Goal: Task Accomplishment & Management: Complete application form

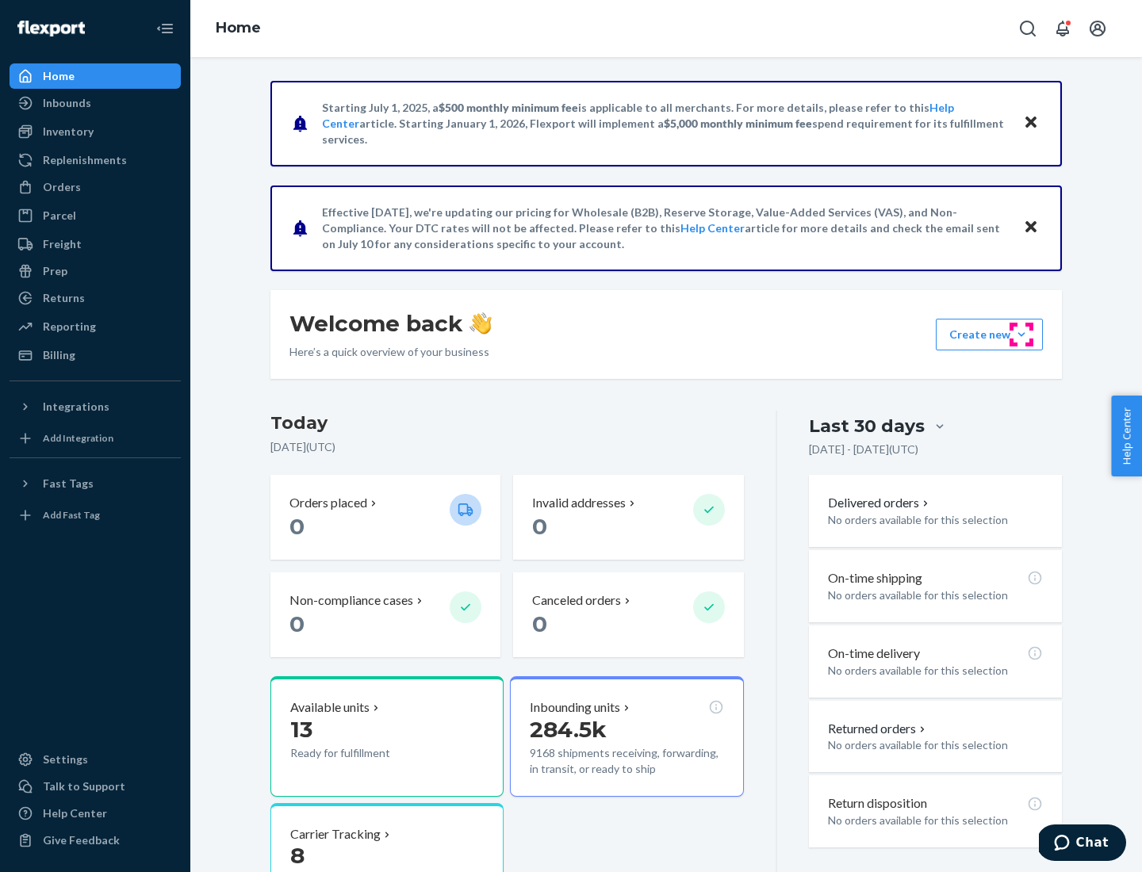
click at [1021, 335] on button "Create new Create new inbound Create new order Create new product" at bounding box center [988, 335] width 107 height 32
click at [95, 103] on div "Inbounds" at bounding box center [95, 103] width 168 height 22
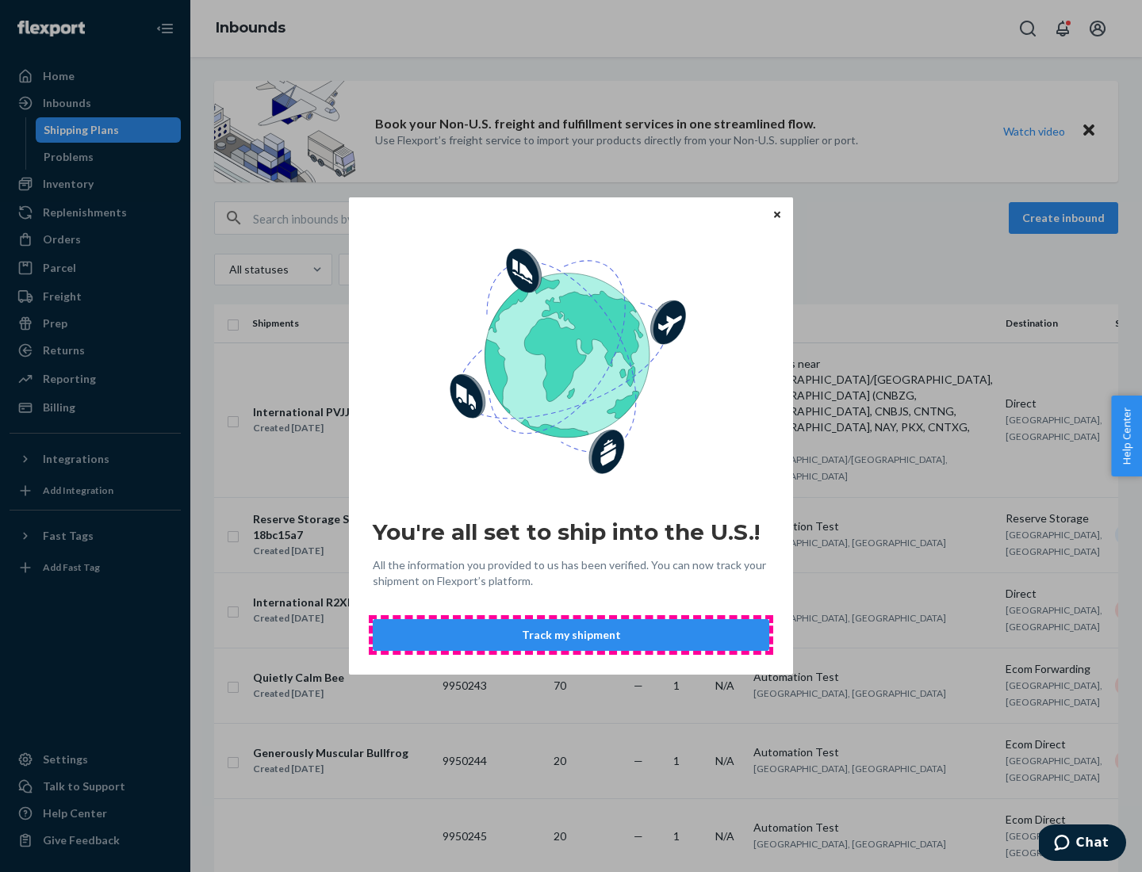
click at [571, 635] on button "Track my shipment" at bounding box center [571, 635] width 396 height 32
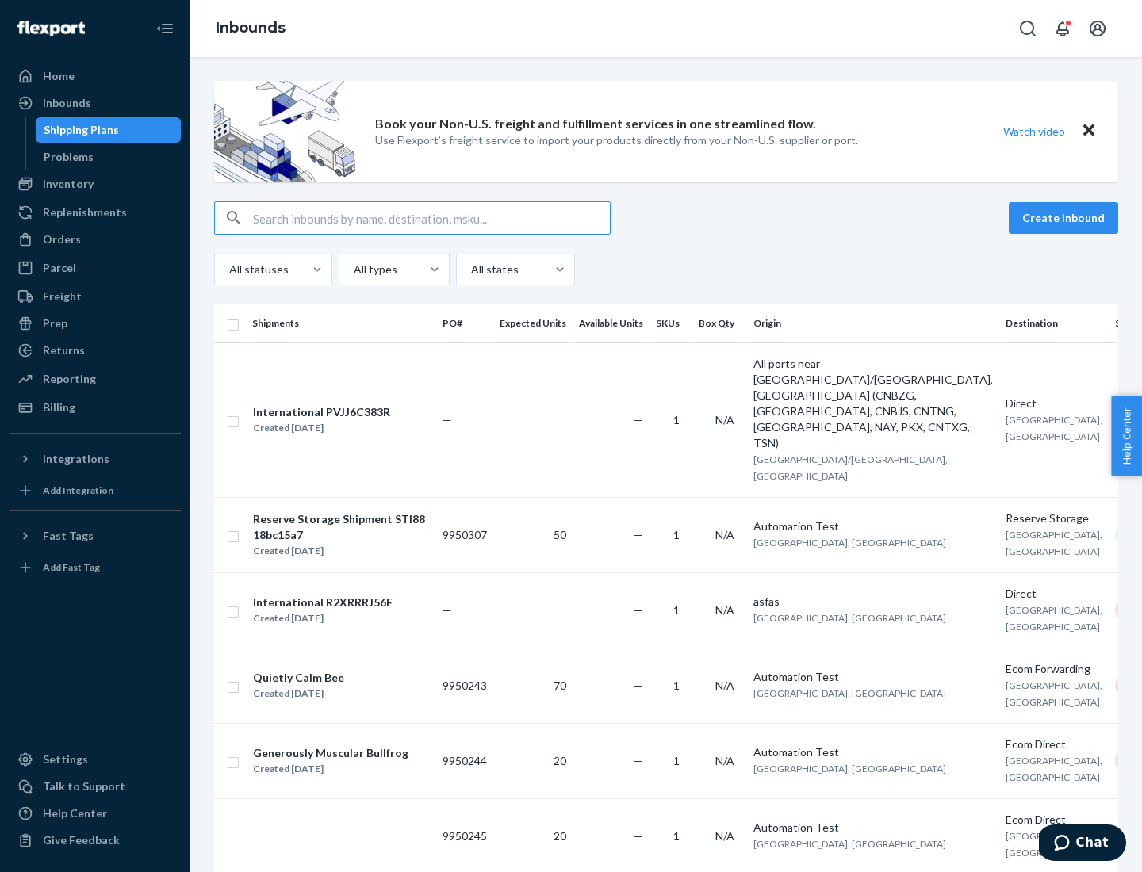
click at [1065, 218] on button "Create inbound" at bounding box center [1062, 218] width 109 height 32
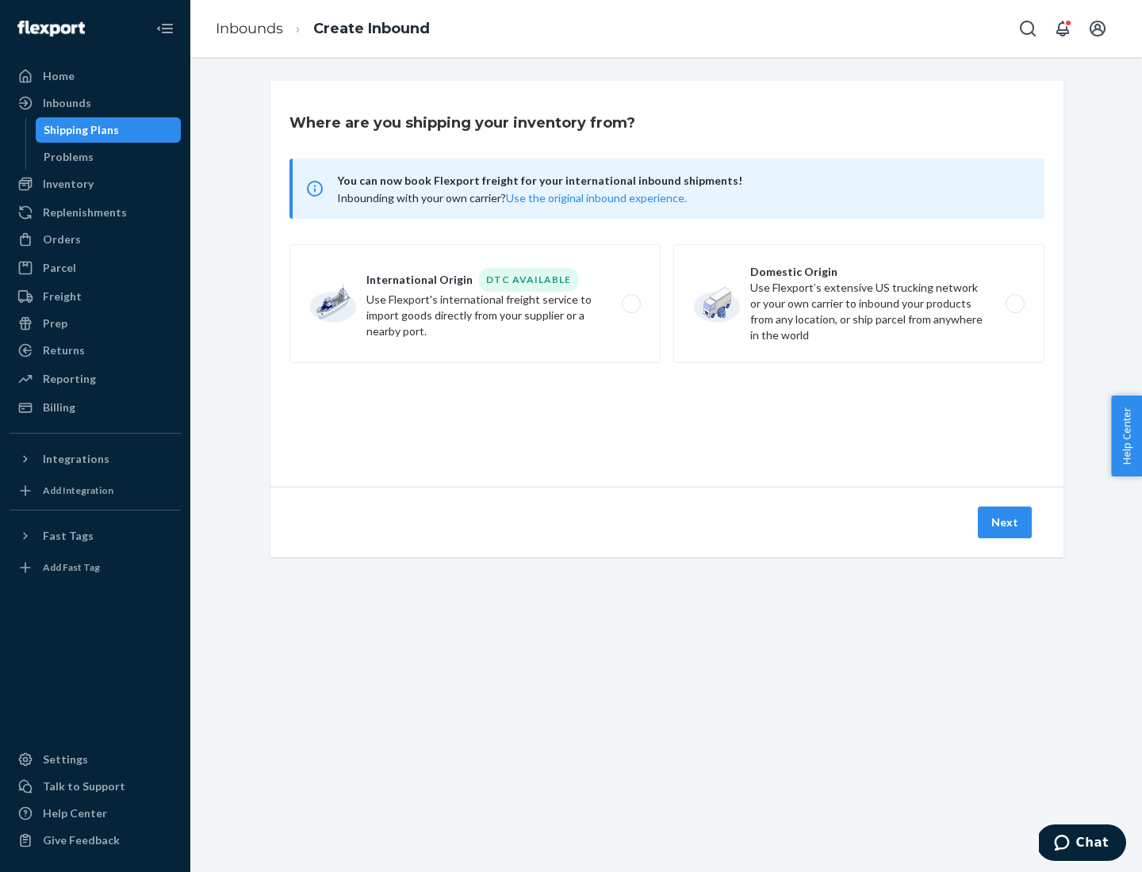
click at [475, 304] on label "International Origin DTC Available Use Flexport's international freight service…" at bounding box center [474, 303] width 371 height 119
click at [630, 304] on input "International Origin DTC Available Use Flexport's international freight service…" at bounding box center [635, 304] width 10 height 10
radio input "true"
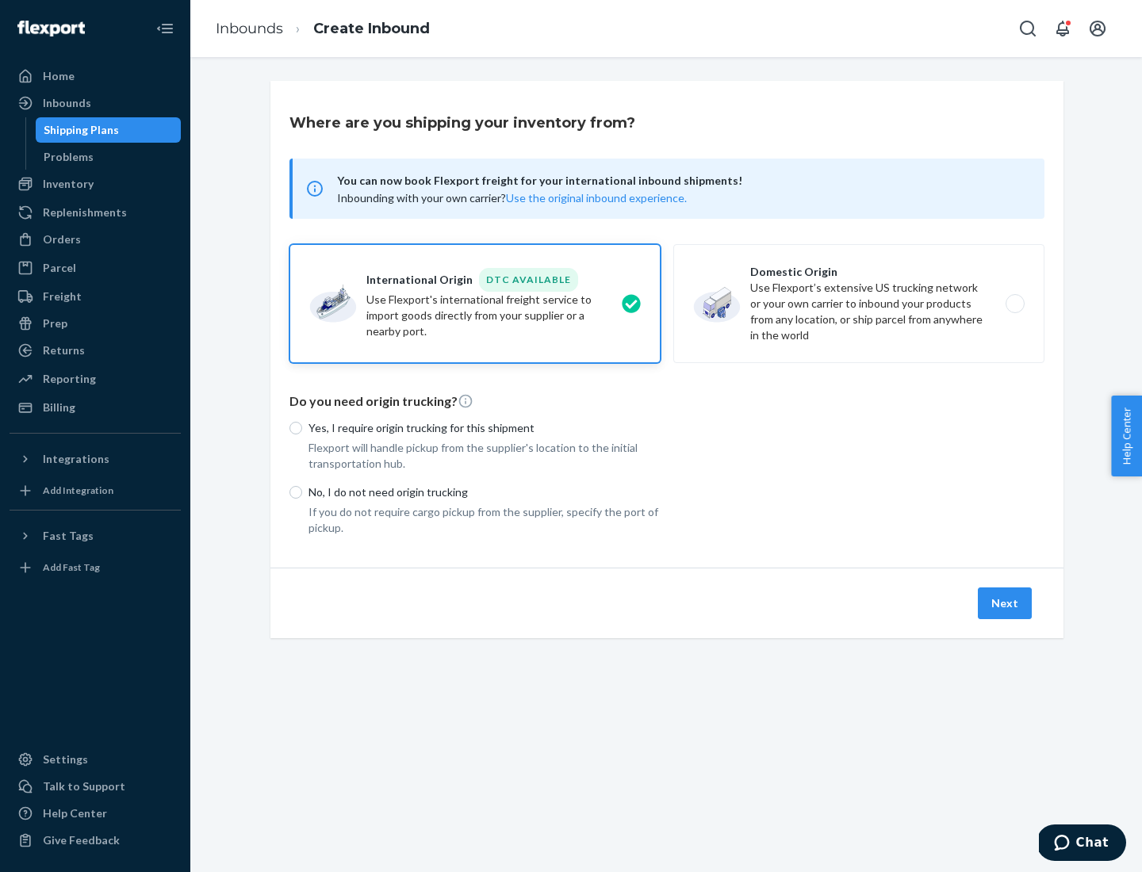
click at [484, 491] on p "No, I do not need origin trucking" at bounding box center [484, 492] width 352 height 16
click at [302, 491] on input "No, I do not need origin trucking" at bounding box center [295, 492] width 13 height 13
radio input "true"
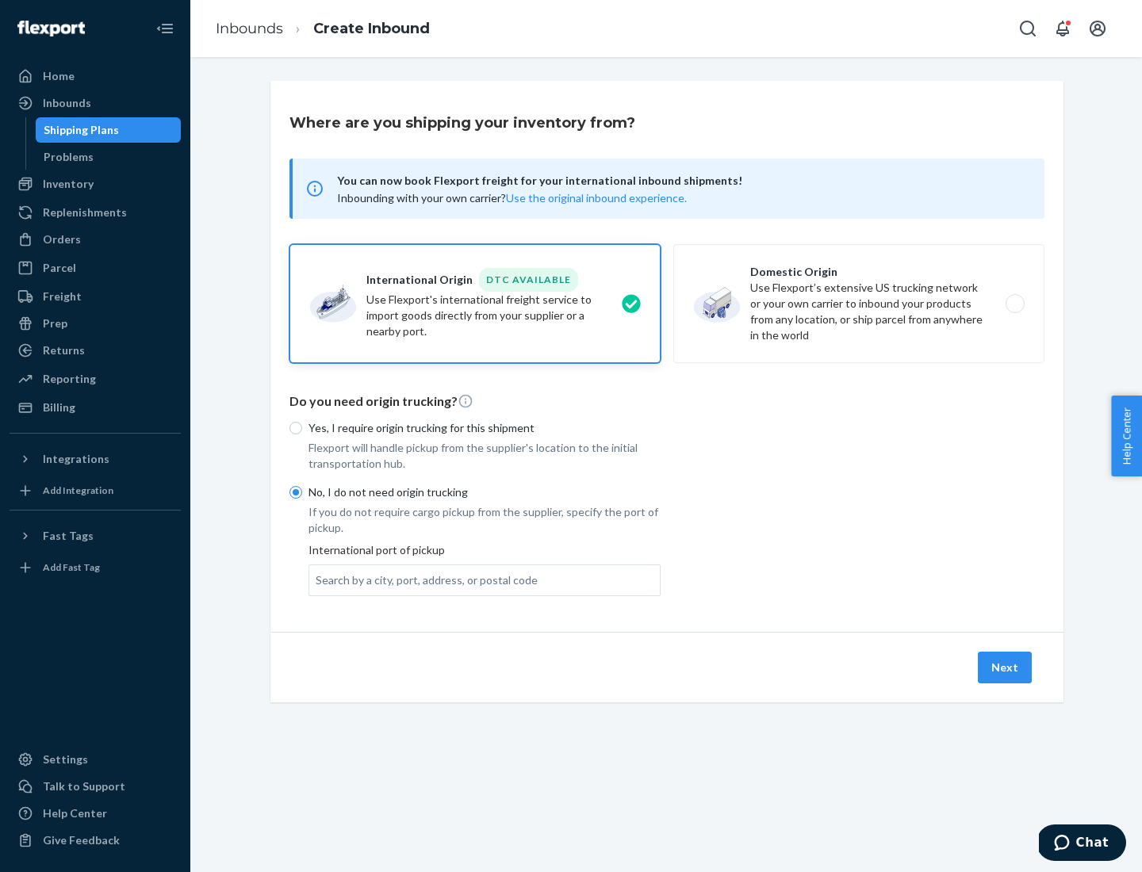
click at [423, 579] on div "Search by a city, port, address, or postal code" at bounding box center [427, 580] width 222 height 16
click at [317, 579] on input "Search by a city, port, address, or postal code" at bounding box center [317, 580] width 2 height 16
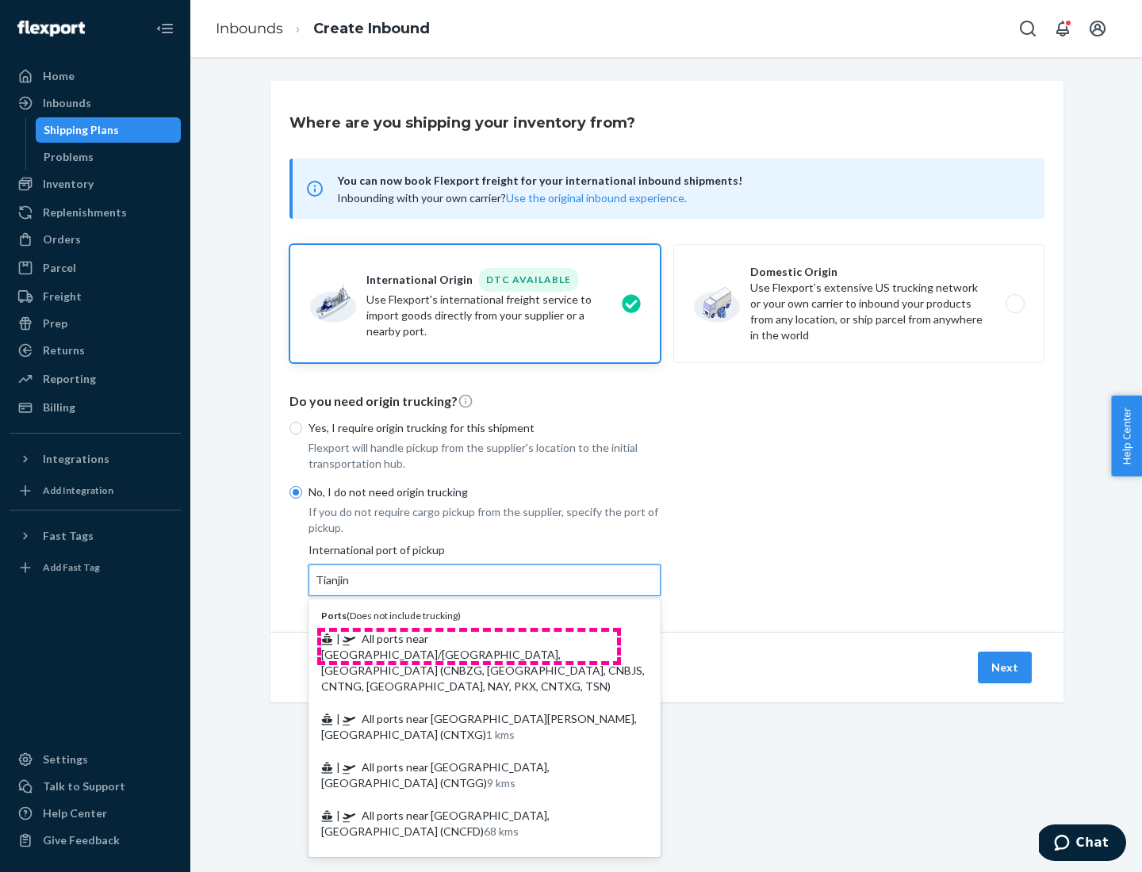
click at [468, 638] on span "| All ports near [GEOGRAPHIC_DATA]/[GEOGRAPHIC_DATA], [GEOGRAPHIC_DATA] (CNBZG,…" at bounding box center [482, 662] width 323 height 61
click at [350, 588] on input "Tianjin" at bounding box center [333, 580] width 35 height 16
type input "All ports near [GEOGRAPHIC_DATA]/[GEOGRAPHIC_DATA], [GEOGRAPHIC_DATA] (CNBZG, […"
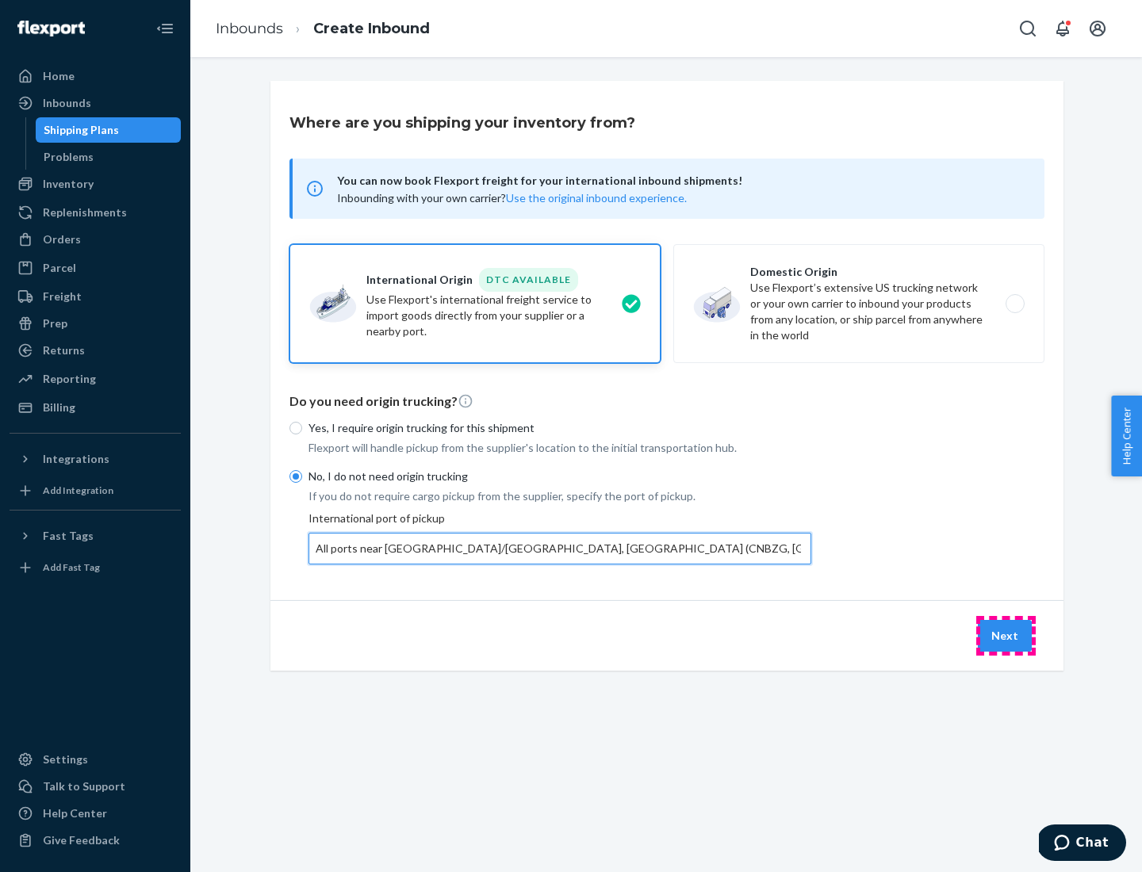
click at [1005, 635] on button "Next" at bounding box center [1004, 636] width 54 height 32
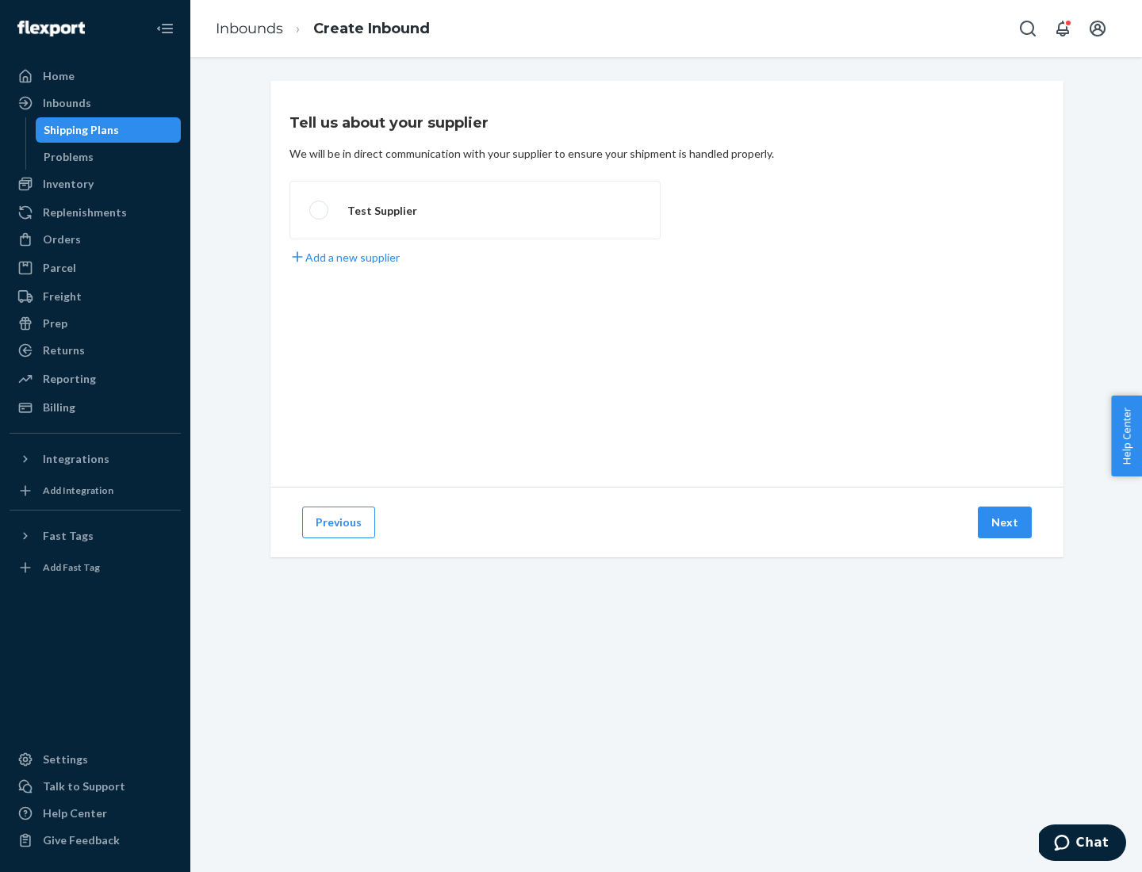
click at [475, 210] on label "Test Supplier" at bounding box center [474, 210] width 371 height 59
click at [319, 210] on input "Test Supplier" at bounding box center [314, 210] width 10 height 10
radio input "true"
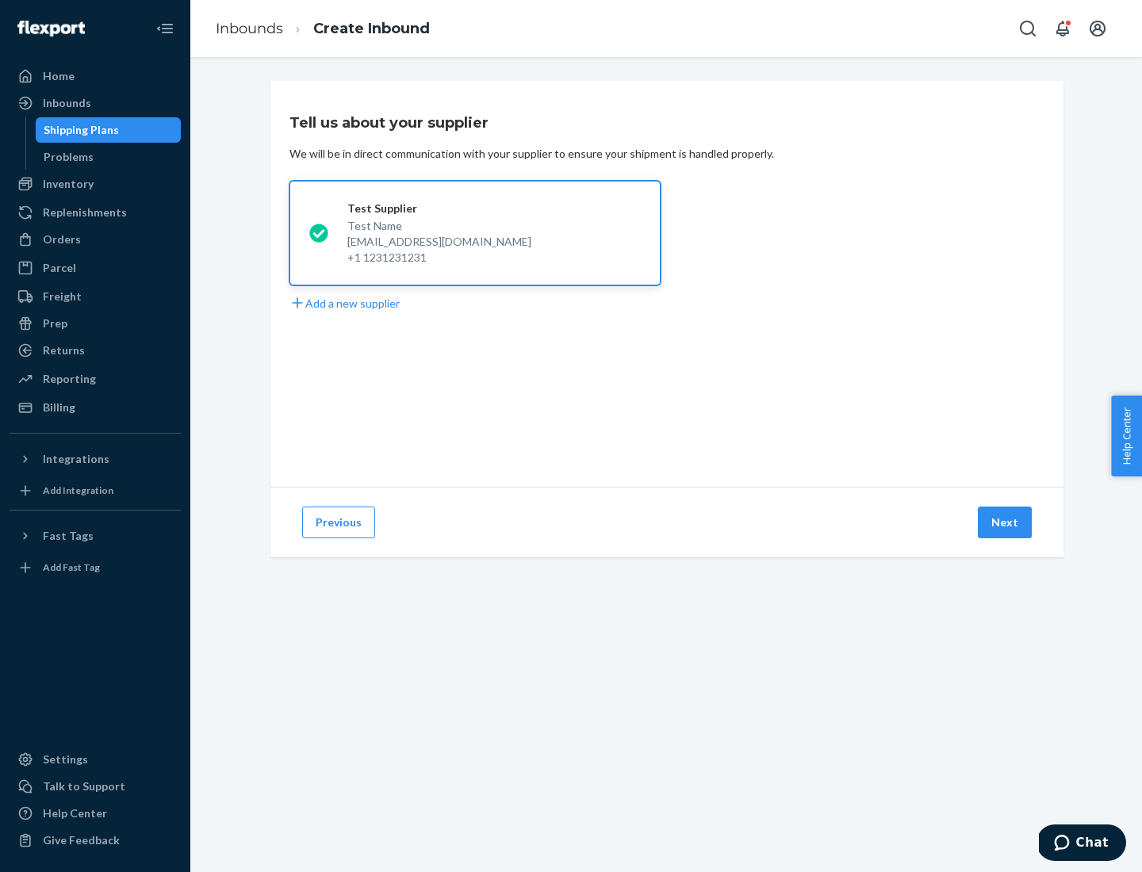
click at [1005, 522] on button "Next" at bounding box center [1004, 523] width 54 height 32
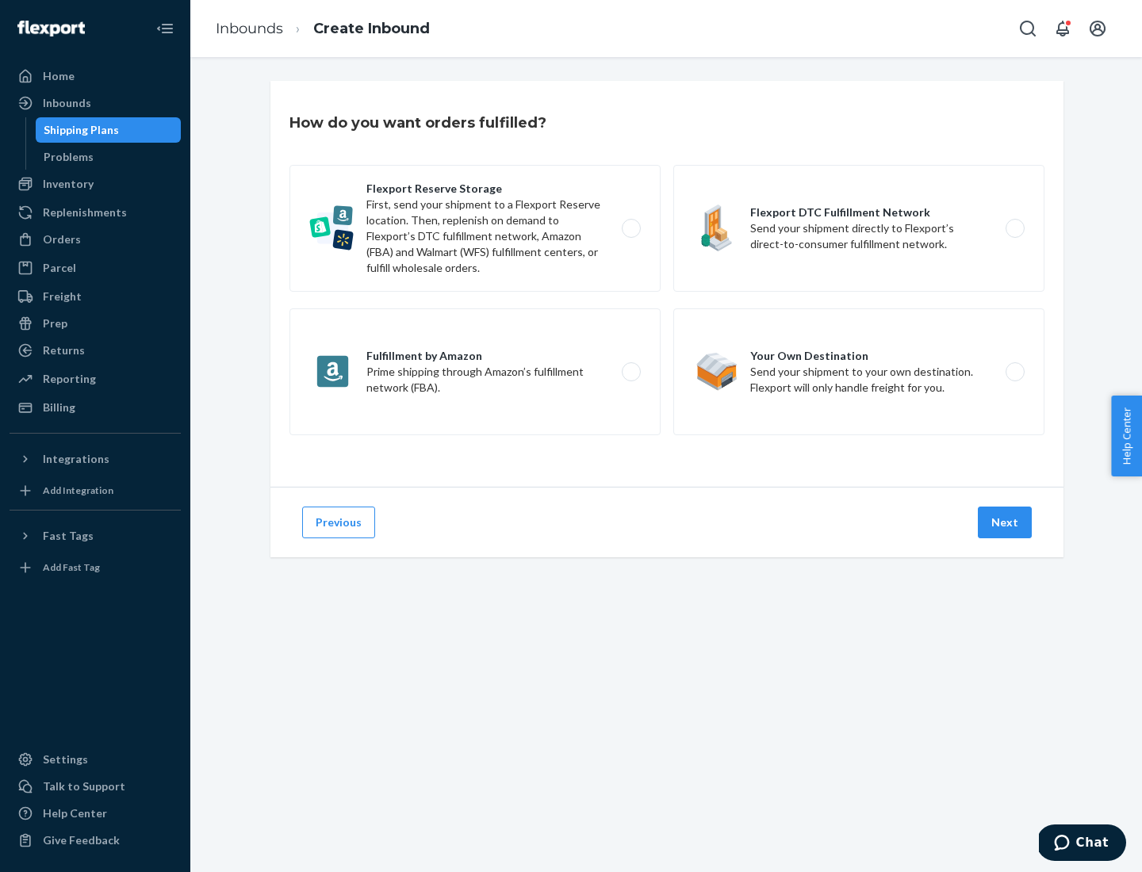
click at [667, 284] on div "Flexport Reserve Storage First, send your shipment to a Flexport Reserve locati…" at bounding box center [666, 302] width 755 height 274
click at [859, 228] on label "Flexport DTC Fulfillment Network Send your shipment directly to Flexport’s dire…" at bounding box center [858, 228] width 371 height 127
click at [1014, 228] on input "Flexport DTC Fulfillment Network Send your shipment directly to Flexport’s dire…" at bounding box center [1019, 229] width 10 height 10
radio input "true"
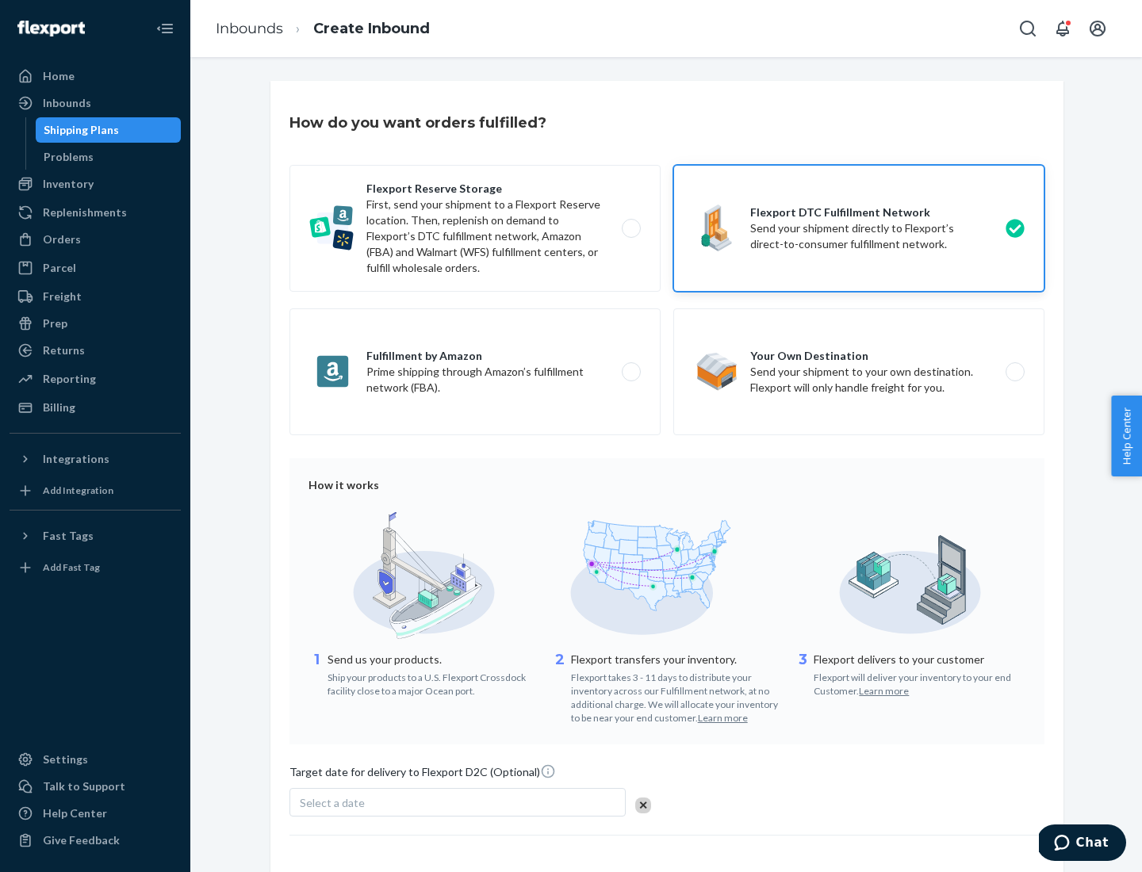
scroll to position [117, 0]
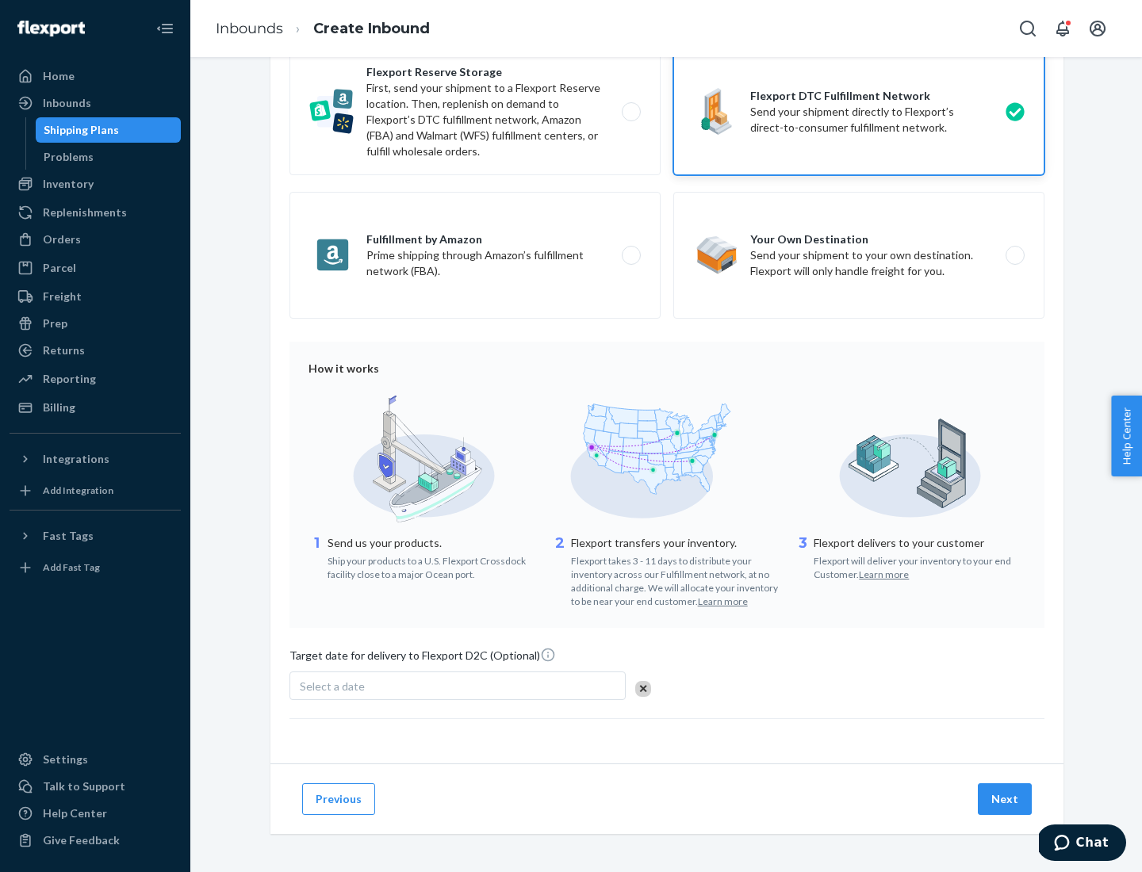
click at [1005, 798] on button "Next" at bounding box center [1004, 799] width 54 height 32
